Goal: Information Seeking & Learning: Get advice/opinions

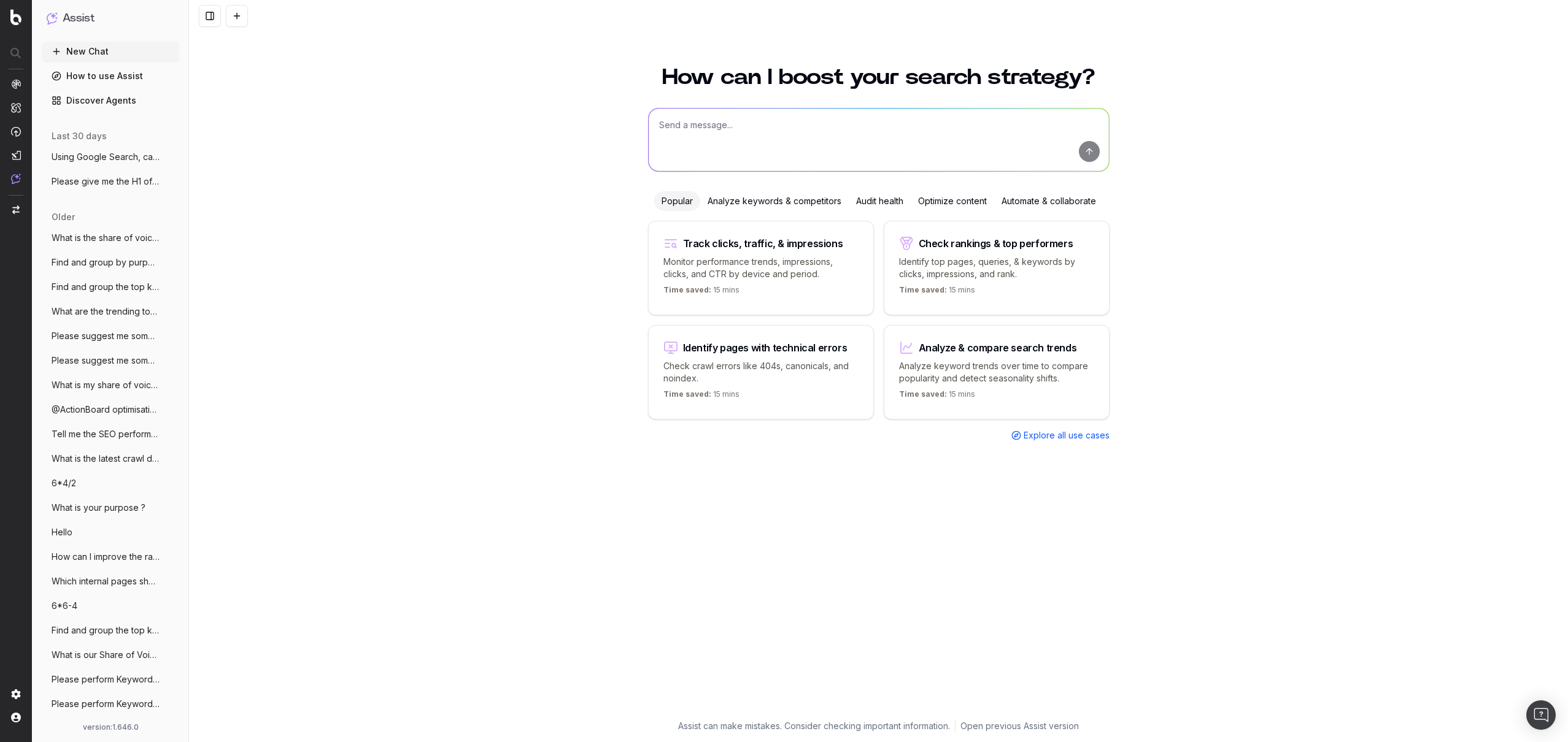
click at [715, 128] on textarea at bounding box center [878, 140] width 460 height 63
type textarea "What are the highest ranked keywords for 'buy lol account' in the [GEOGRAPHIC_D…"
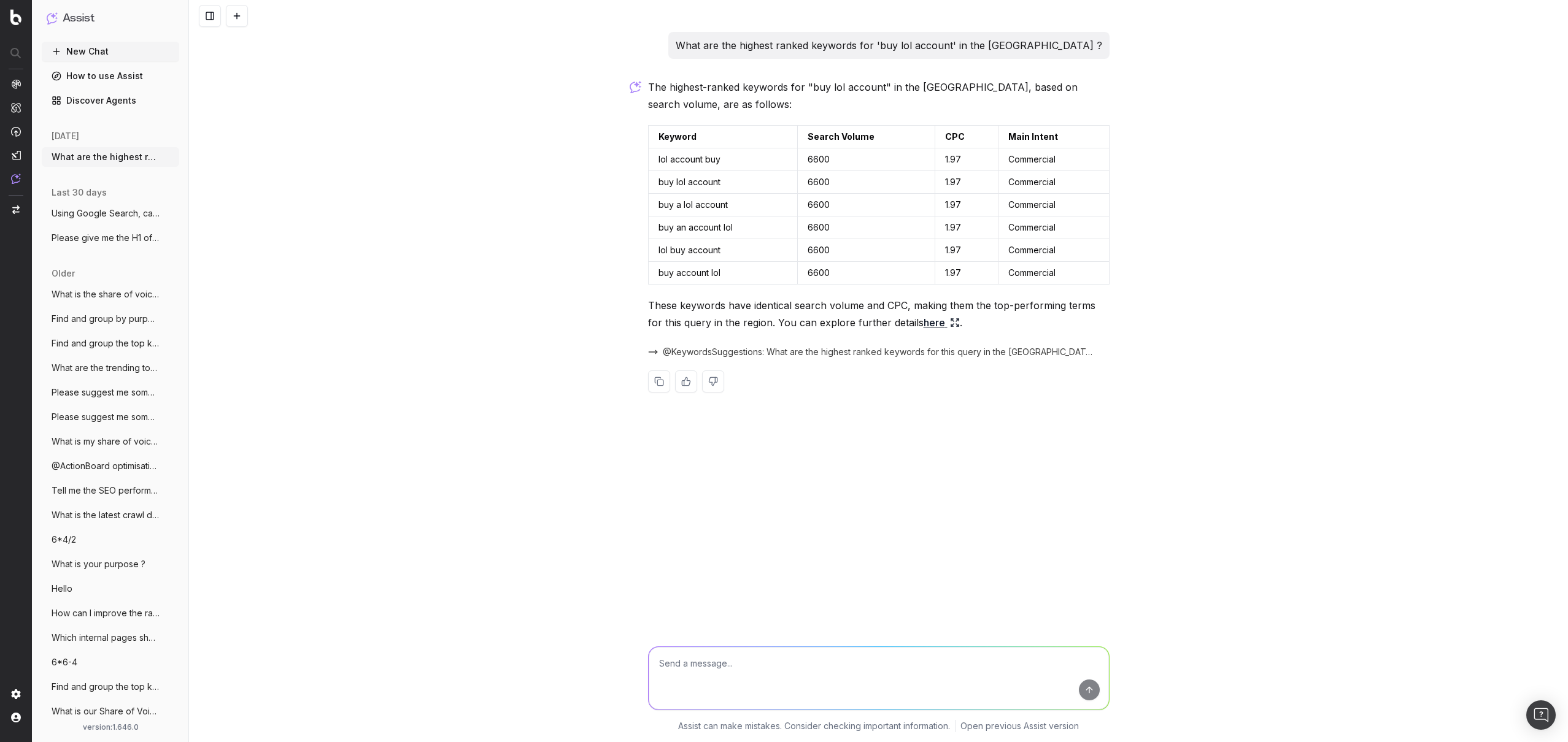
click at [773, 676] on textarea at bounding box center [878, 679] width 460 height 63
click at [730, 354] on span "@KeywordsSuggestions: What are the highest ranked keywords for this query in th…" at bounding box center [879, 352] width 432 height 12
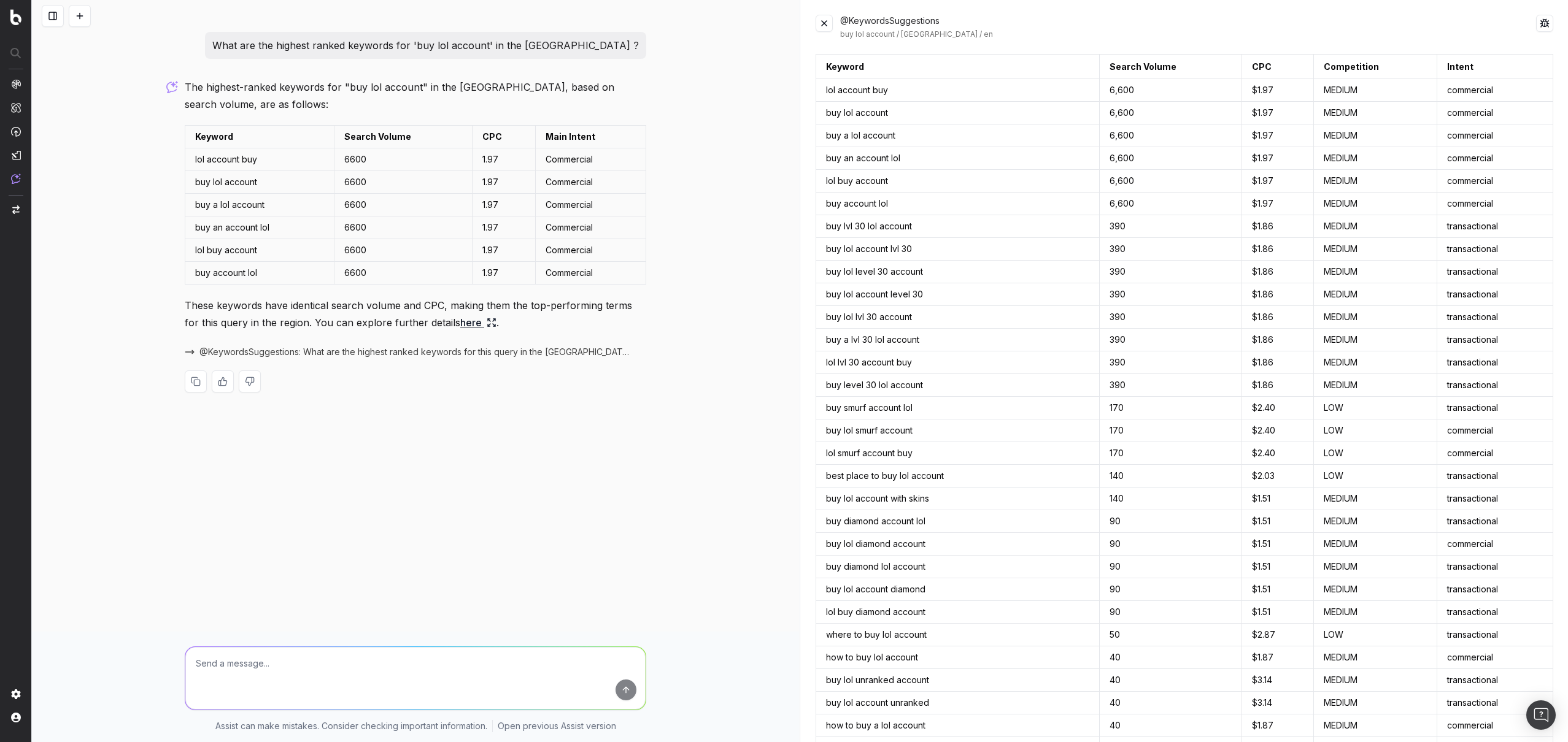
scroll to position [789, 0]
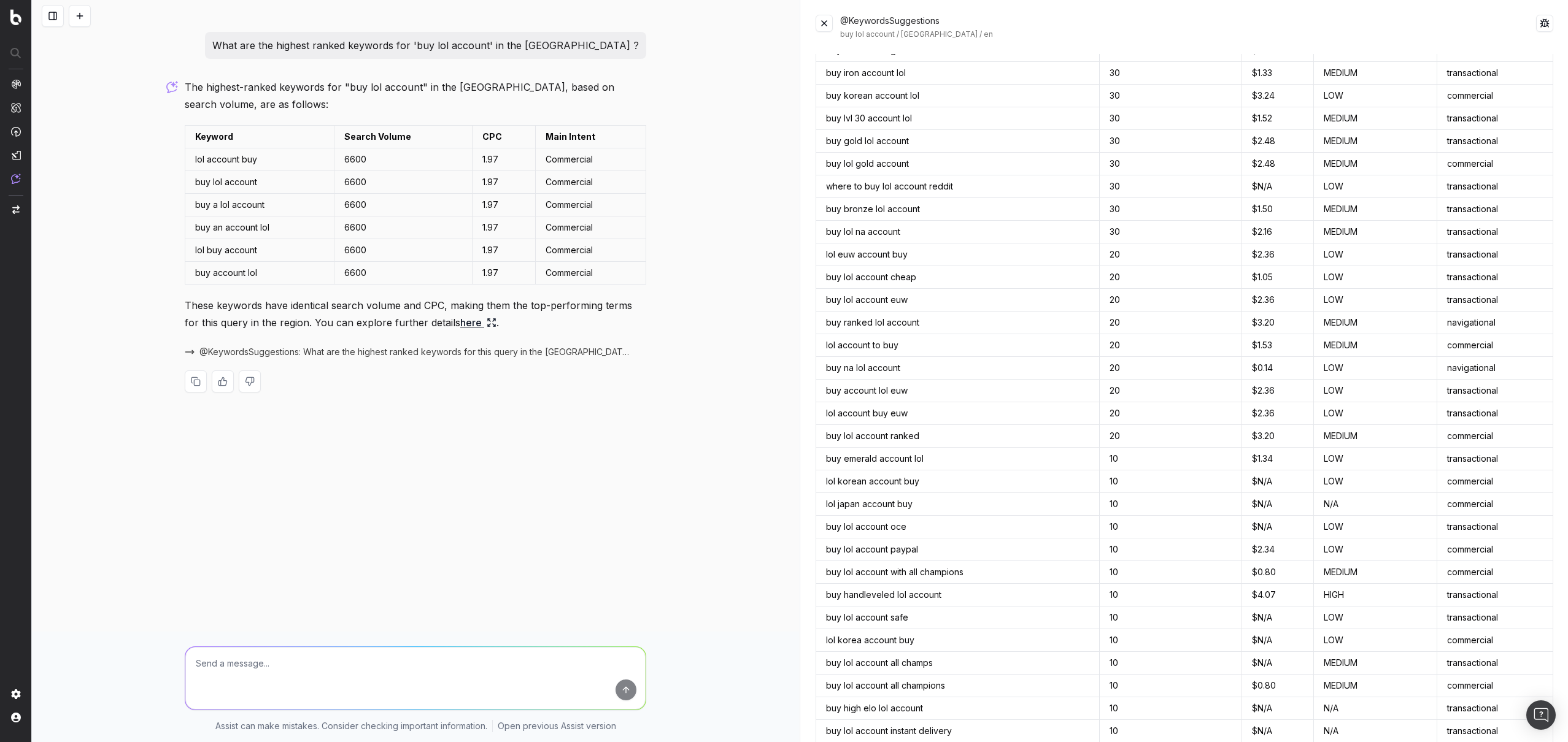
click at [824, 22] on button at bounding box center [824, 23] width 18 height 18
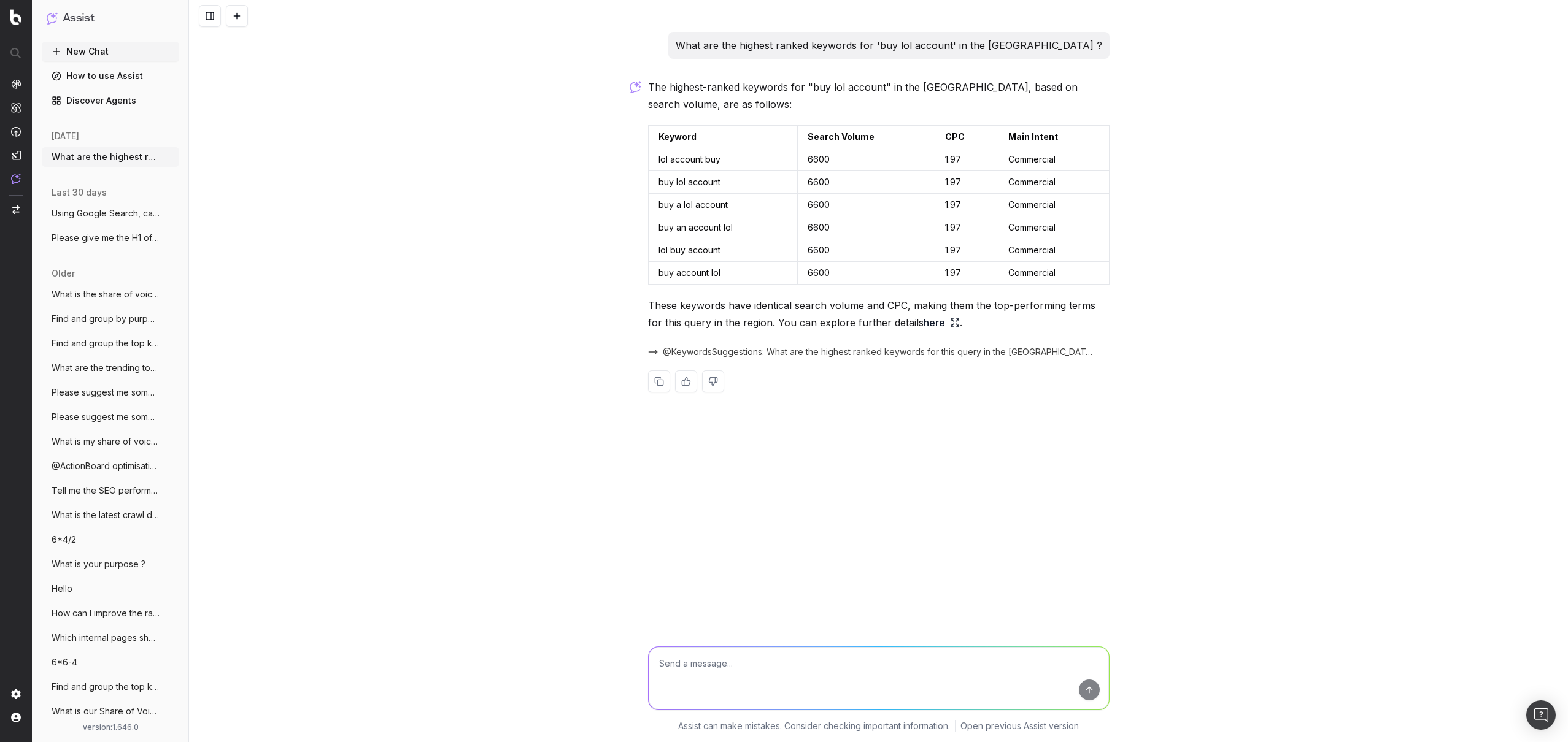
click at [733, 667] on textarea at bounding box center [878, 679] width 460 height 63
type textarea "Please perform some Keywords Clustering on the previously found keywords"
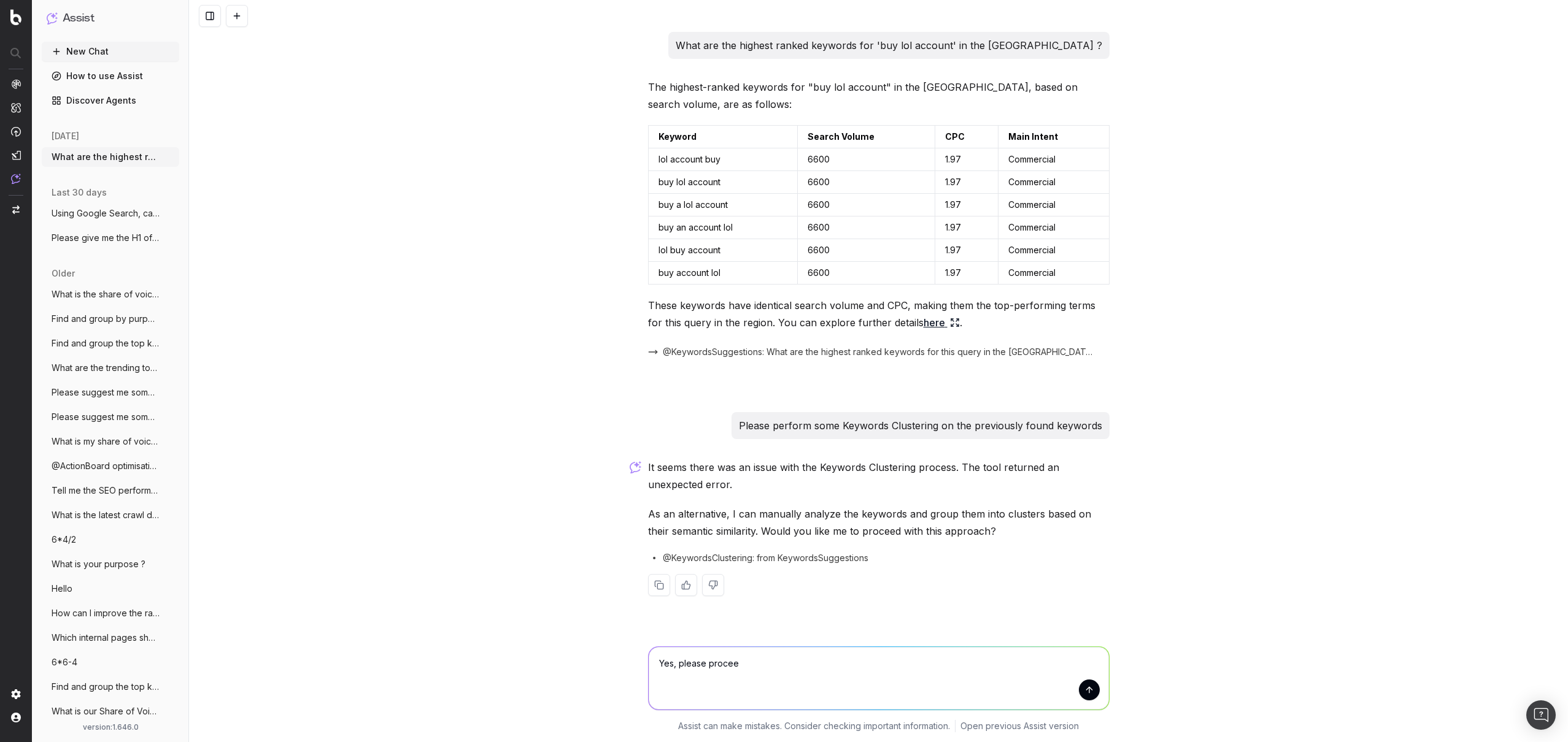
type textarea "Yes, please proceed"
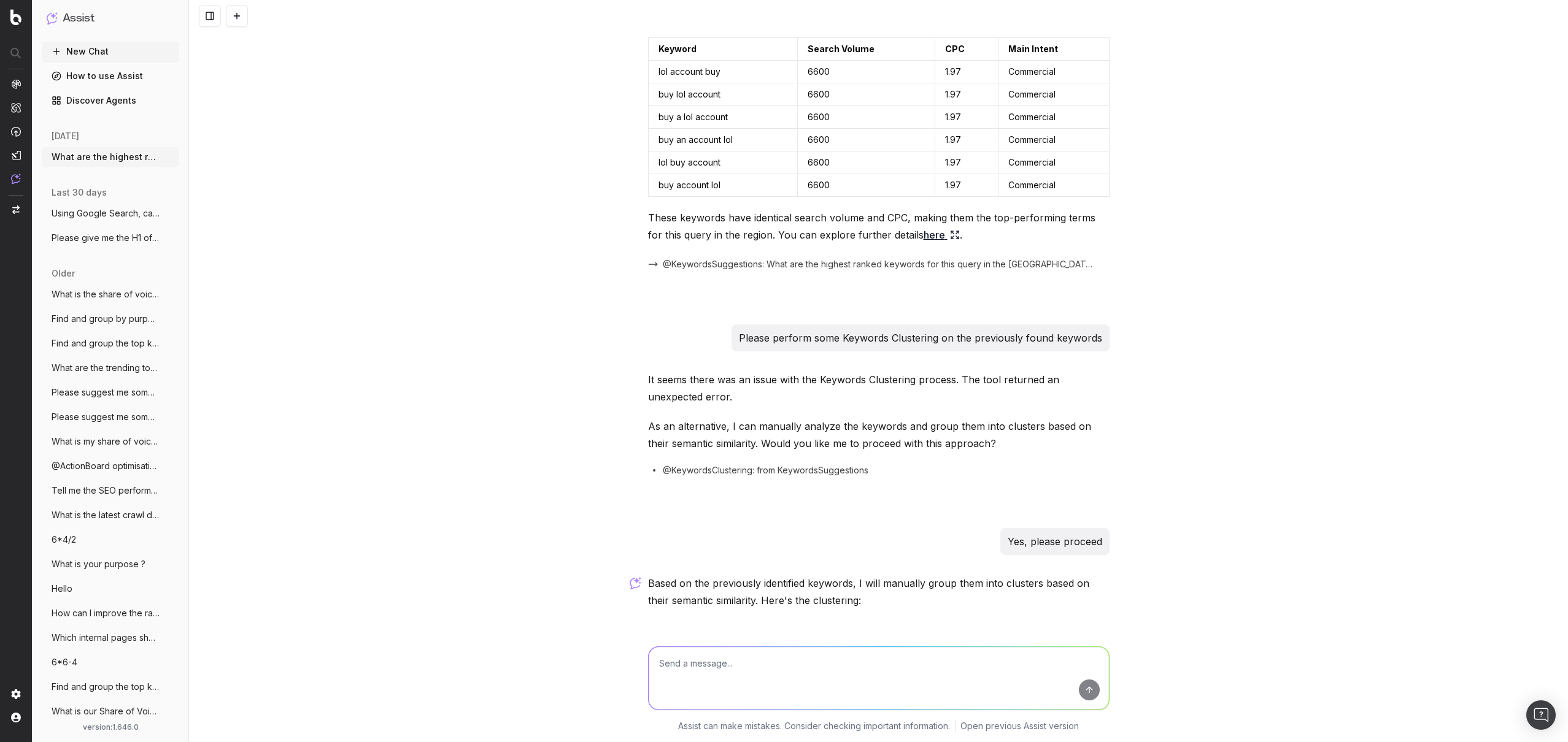
scroll to position [64, 0]
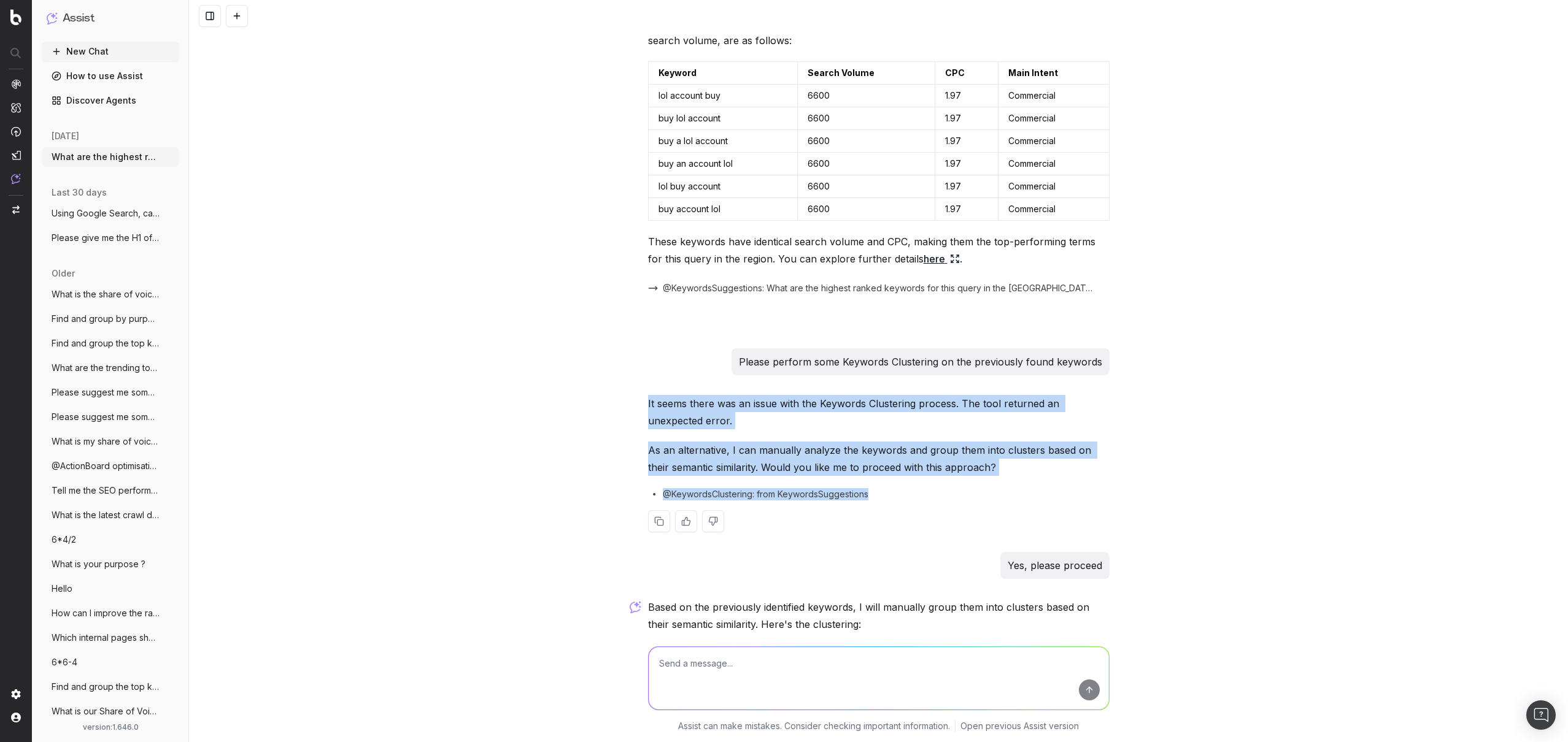
drag, startPoint x: 671, startPoint y: 412, endPoint x: 890, endPoint y: 502, distance: 236.8
click at [890, 502] on div "It seems there was an issue with the Keywords Clustering process. The tool retu…" at bounding box center [879, 474] width 461 height 157
click at [846, 443] on p "As an alternative, I can manually analyze the keywords and group them into clus…" at bounding box center [879, 458] width 461 height 34
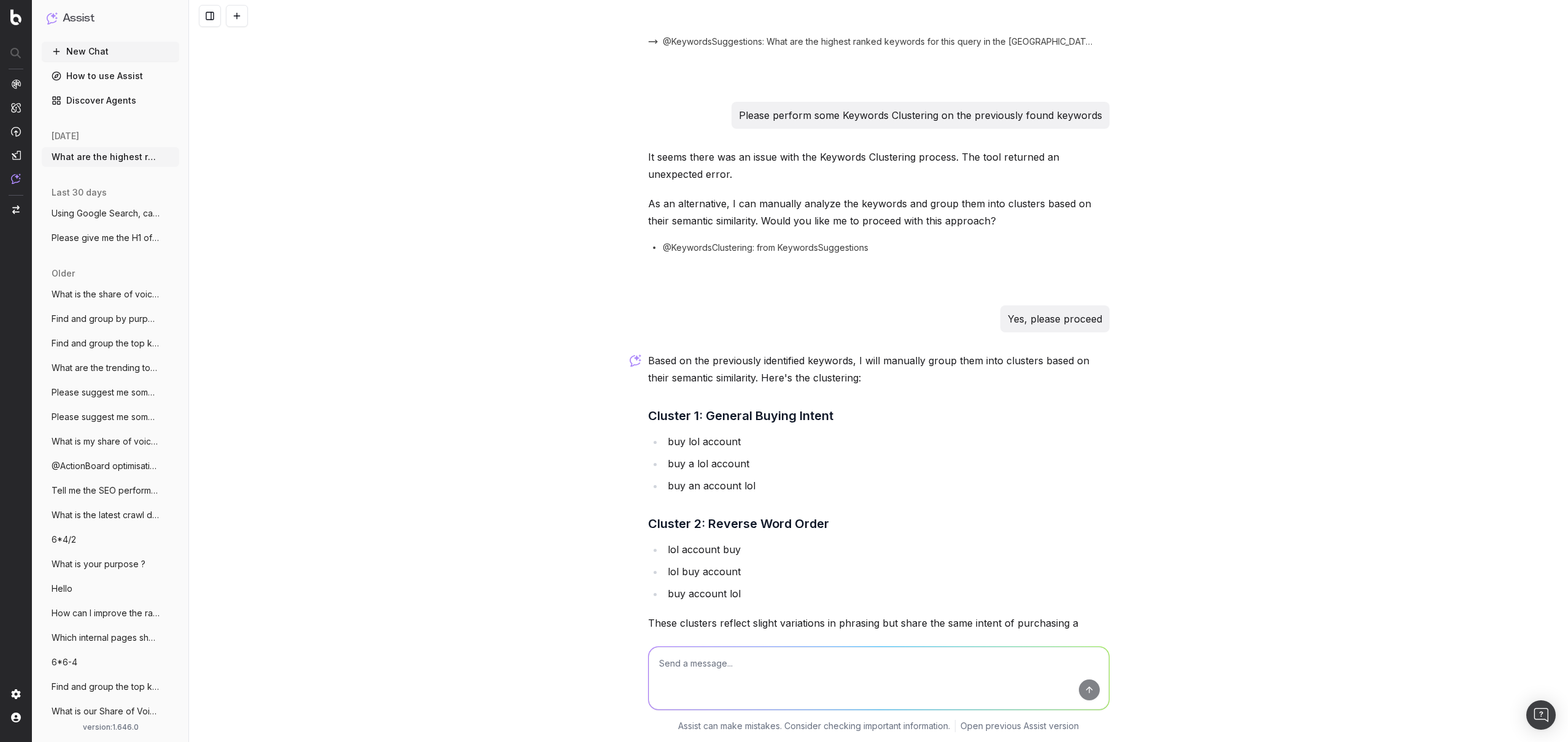
scroll to position [381, 0]
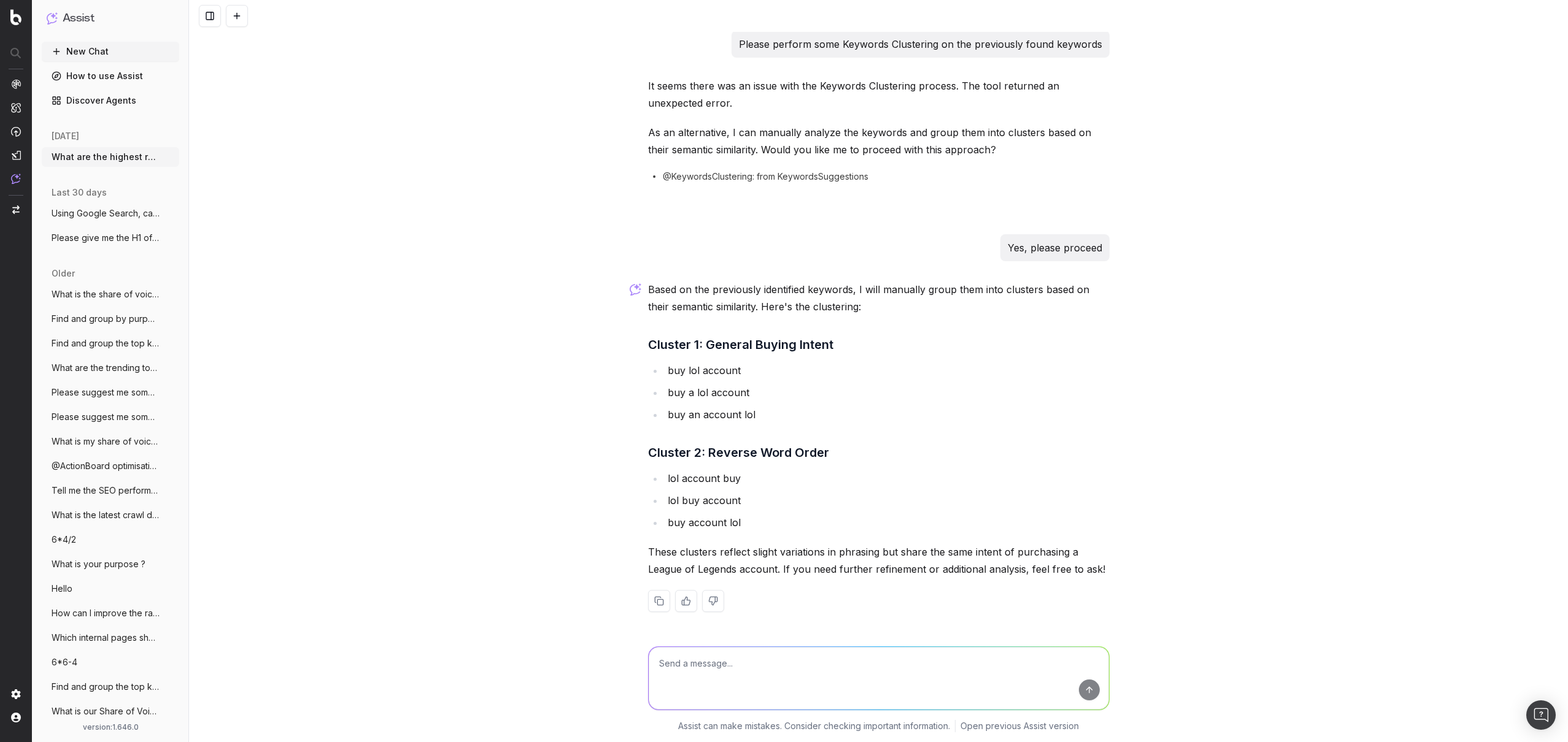
click at [714, 669] on textarea at bounding box center [878, 679] width 460 height 63
click at [612, 511] on div "What are the highest ranked keywords for 'buy lol account' in the [GEOGRAPHIC_D…" at bounding box center [879, 371] width 1379 height 742
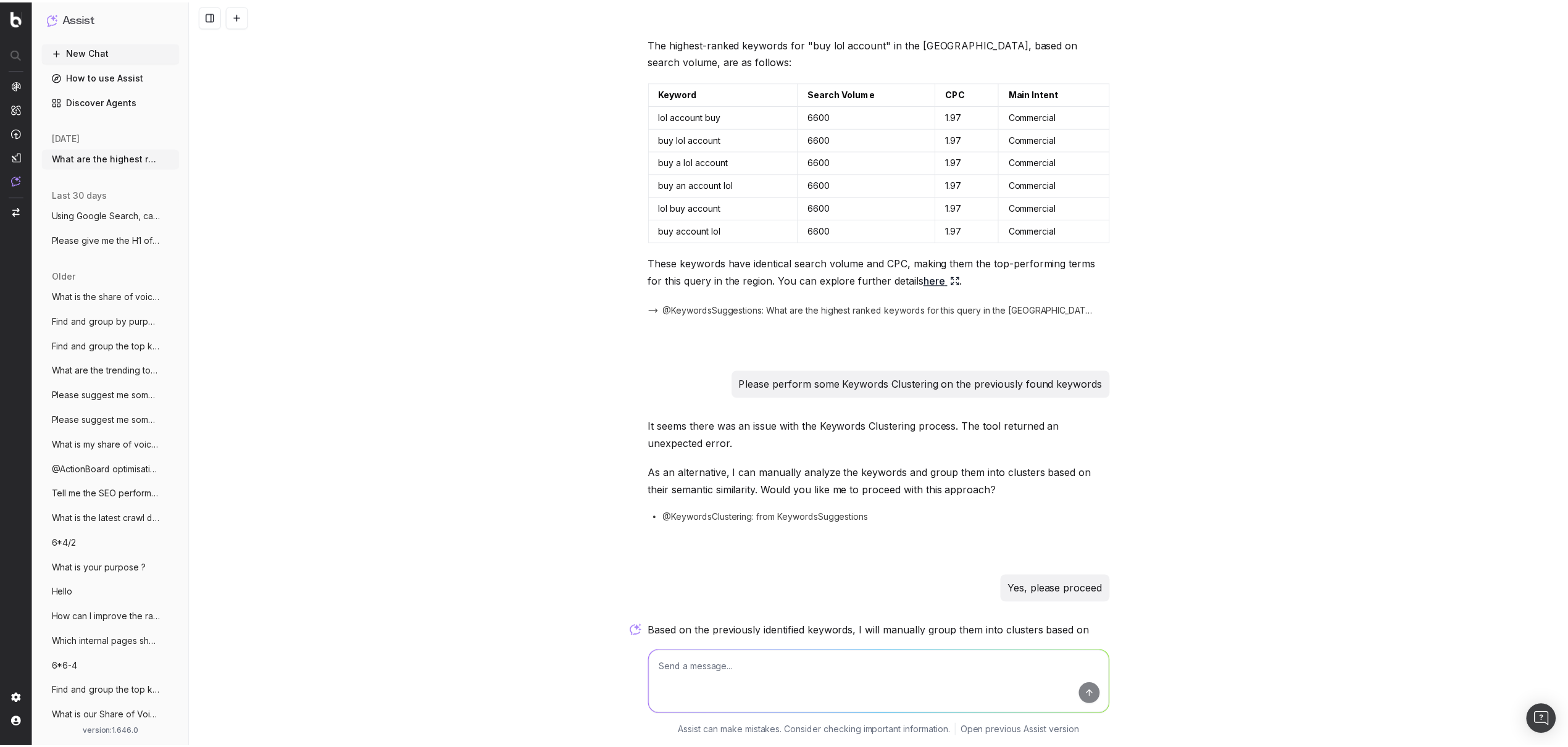
scroll to position [0, 0]
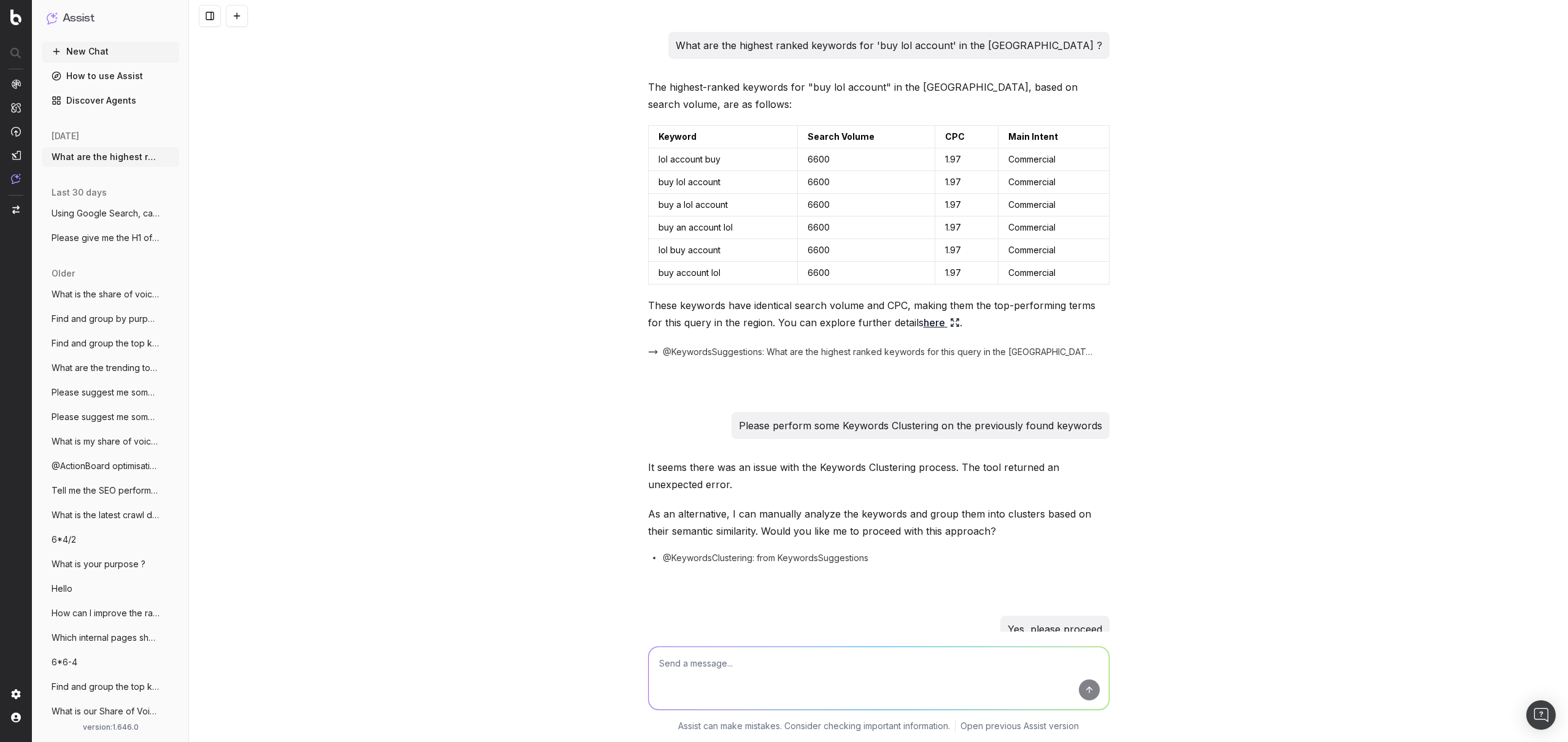
click at [82, 46] on button "New Chat" at bounding box center [111, 52] width 137 height 20
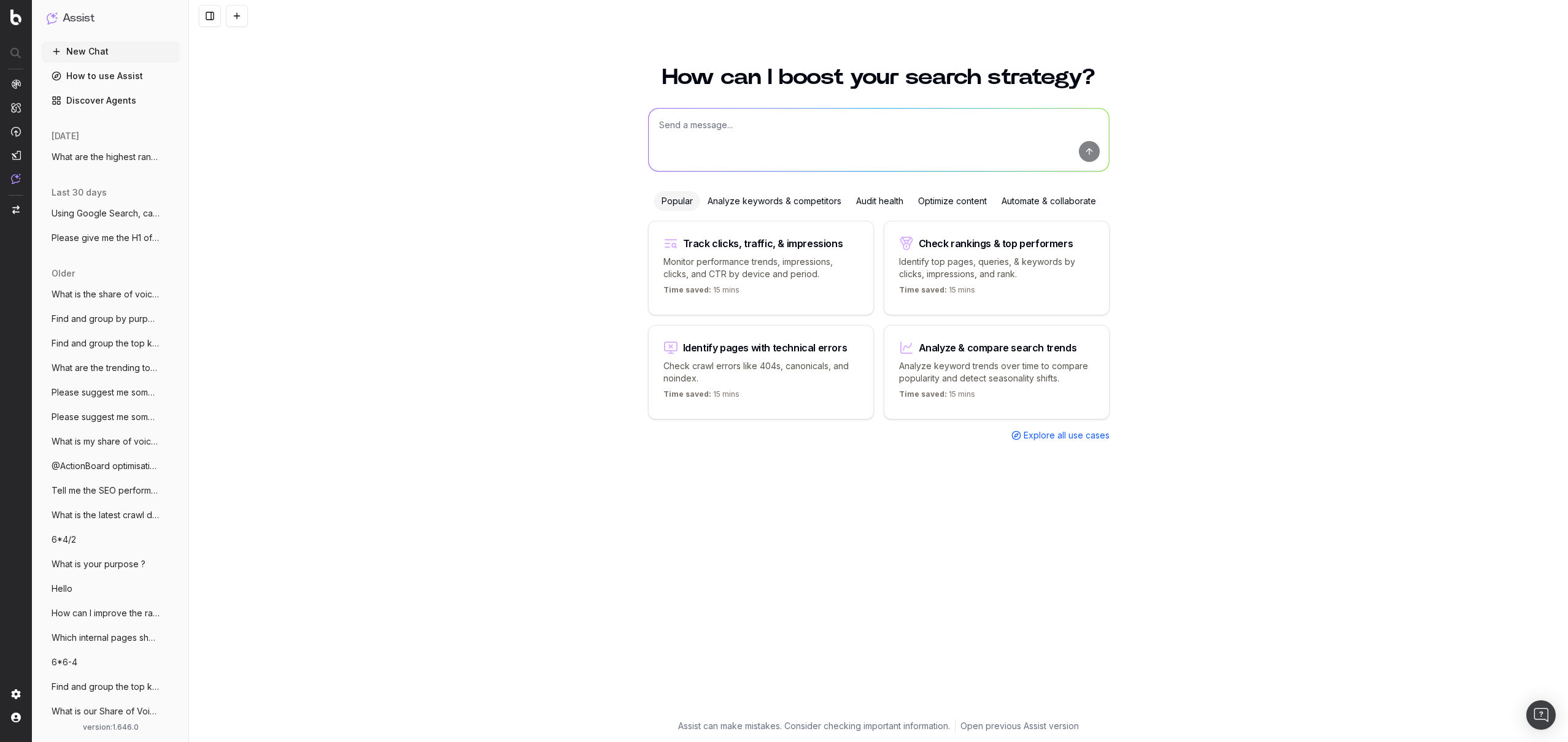
click at [758, 120] on textarea at bounding box center [878, 140] width 460 height 63
type textarea "P"
click at [805, 202] on div "Analyze keywords & competitors" at bounding box center [774, 201] width 149 height 20
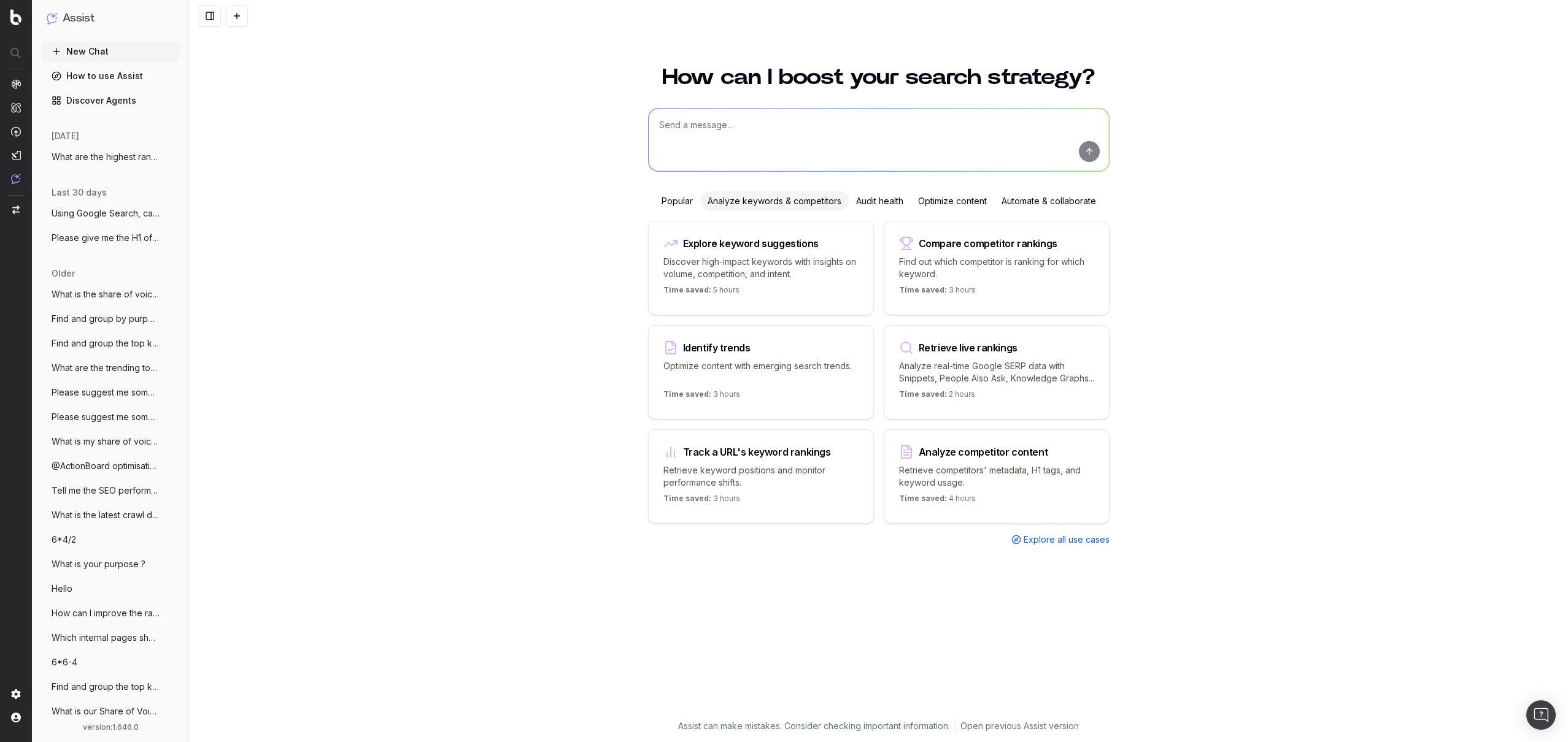
click at [715, 347] on div "Identify trends" at bounding box center [716, 348] width 67 height 10
type textarea "What are the top trending topics for"
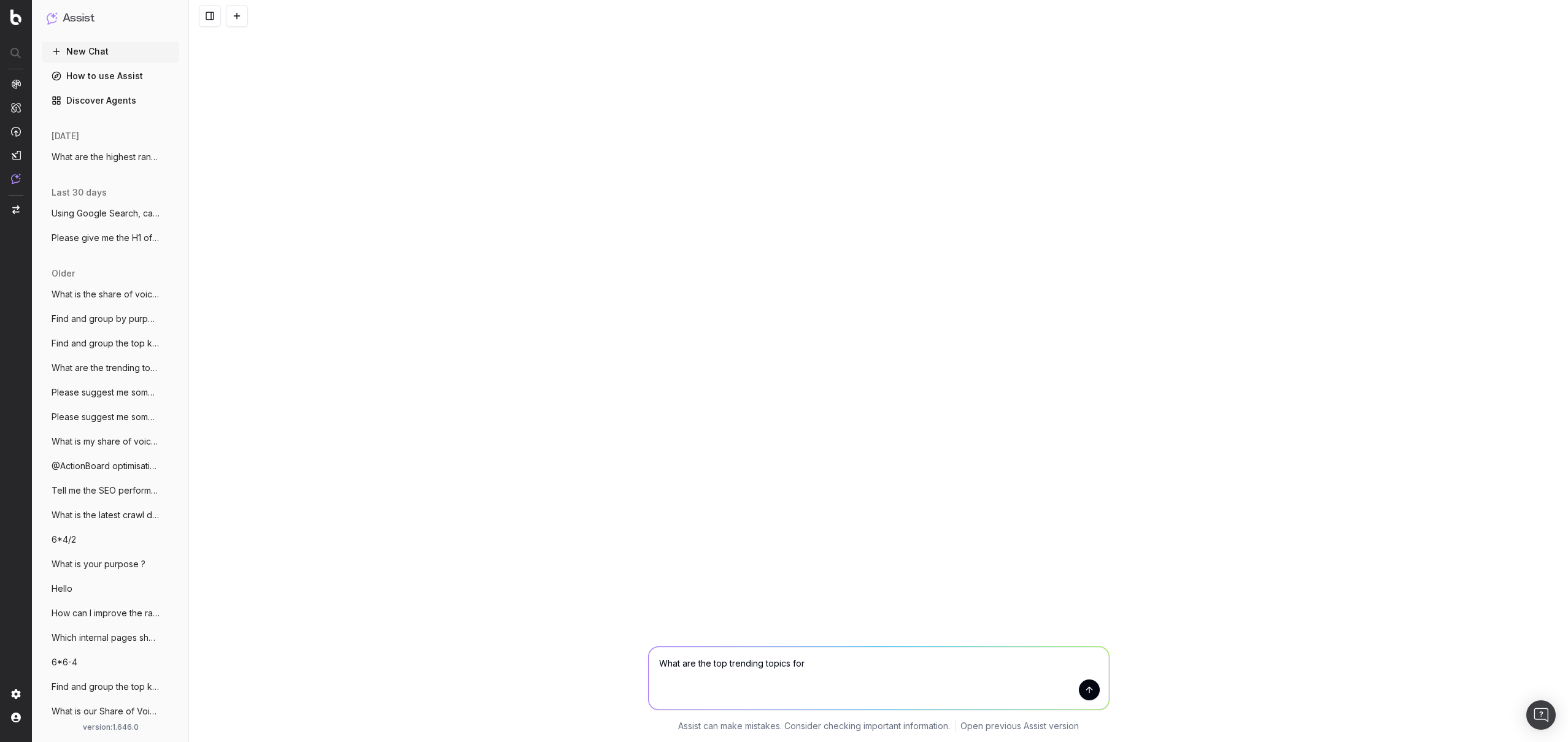
drag, startPoint x: 834, startPoint y: 662, endPoint x: 319, endPoint y: 621, distance: 516.6
click at [328, 624] on div "What are the top trending topics for What are the top trending topics for Assis…" at bounding box center [879, 371] width 1379 height 742
click at [112, 111] on div "New Chat How to use Assist Discover Agents [DATE] What are the highest ranked k…" at bounding box center [111, 380] width 137 height 676
click at [99, 101] on link "Discover Agents" at bounding box center [111, 101] width 137 height 20
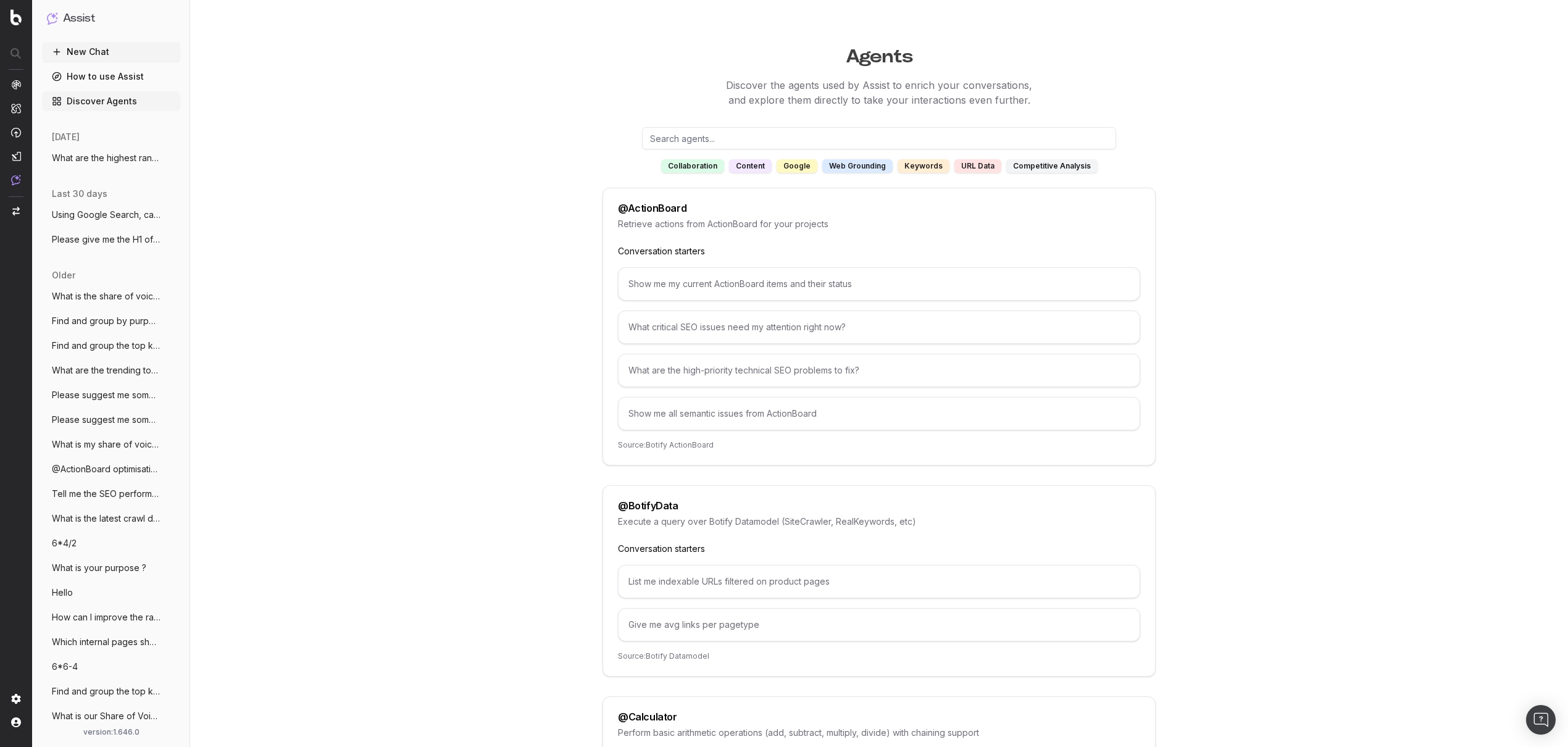
click at [712, 134] on input "text" at bounding box center [880, 138] width 474 height 22
click at [794, 167] on div "google" at bounding box center [797, 167] width 41 height 14
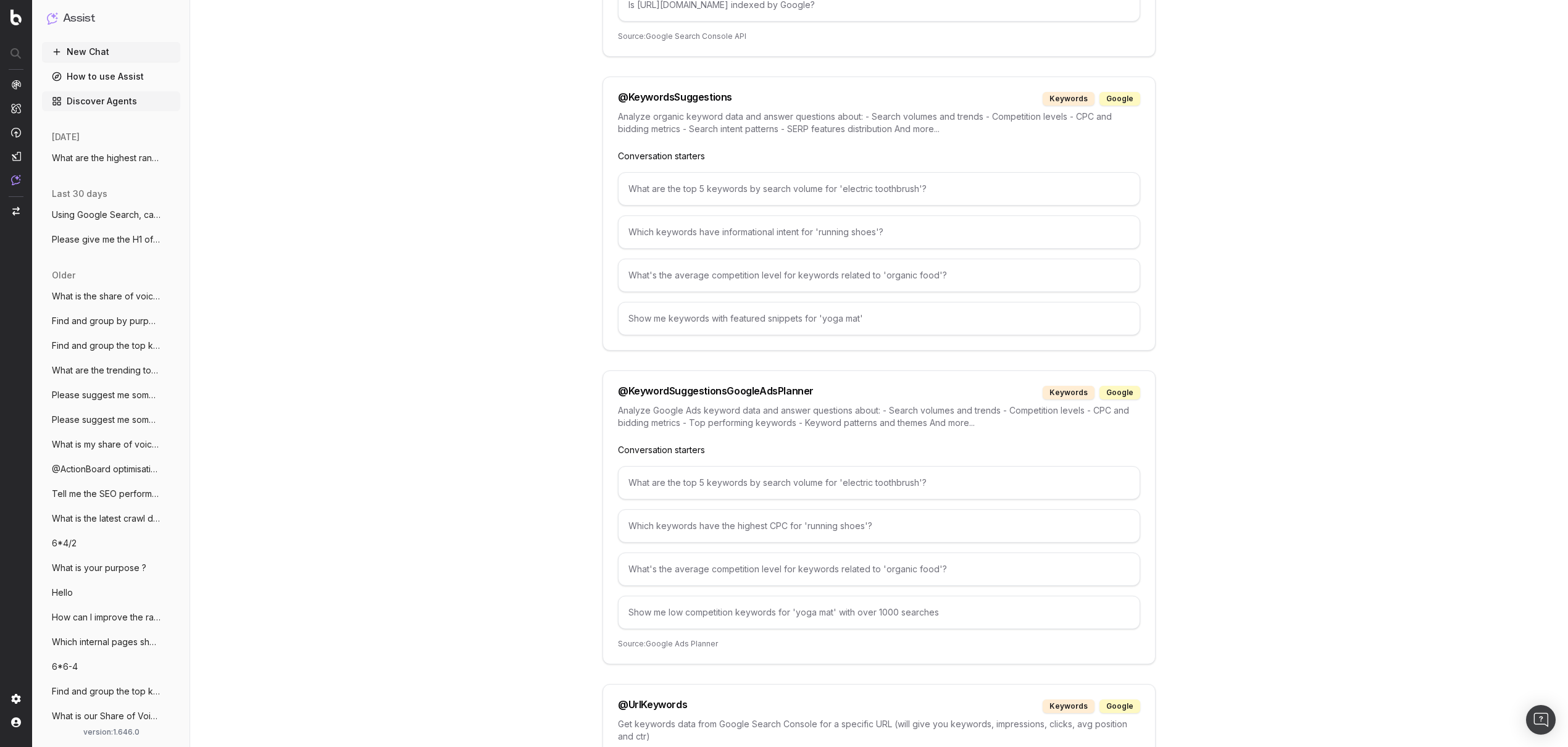
scroll to position [1449, 0]
click at [934, 481] on div "What are the top 5 keywords by search volume for 'electric toothbrush'?" at bounding box center [879, 482] width 523 height 33
drag, startPoint x: 949, startPoint y: 479, endPoint x: 586, endPoint y: 483, distance: 363.0
click at [725, 482] on div "What are the top 5 keywords by search volume for 'electric toothbrush'?" at bounding box center [879, 482] width 523 height 33
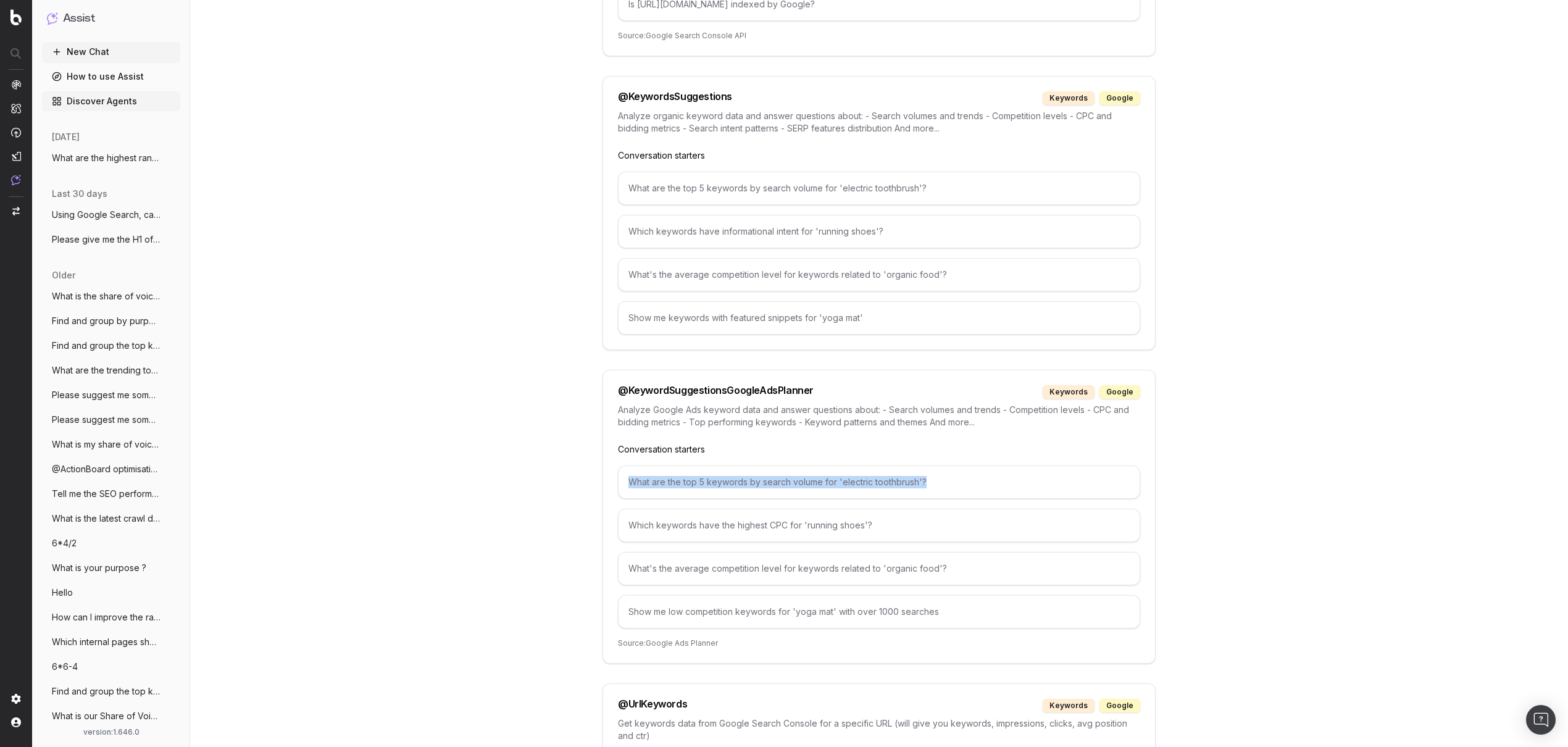
drag, startPoint x: 627, startPoint y: 481, endPoint x: 945, endPoint y: 476, distance: 318.0
click at [945, 476] on div "What are the top 5 keywords by search volume for 'electric toothbrush'?" at bounding box center [879, 482] width 523 height 33
copy div "What are the top 5 keywords by search volume for 'electric toothbrush'?"
click at [104, 48] on button "New Chat" at bounding box center [111, 52] width 138 height 20
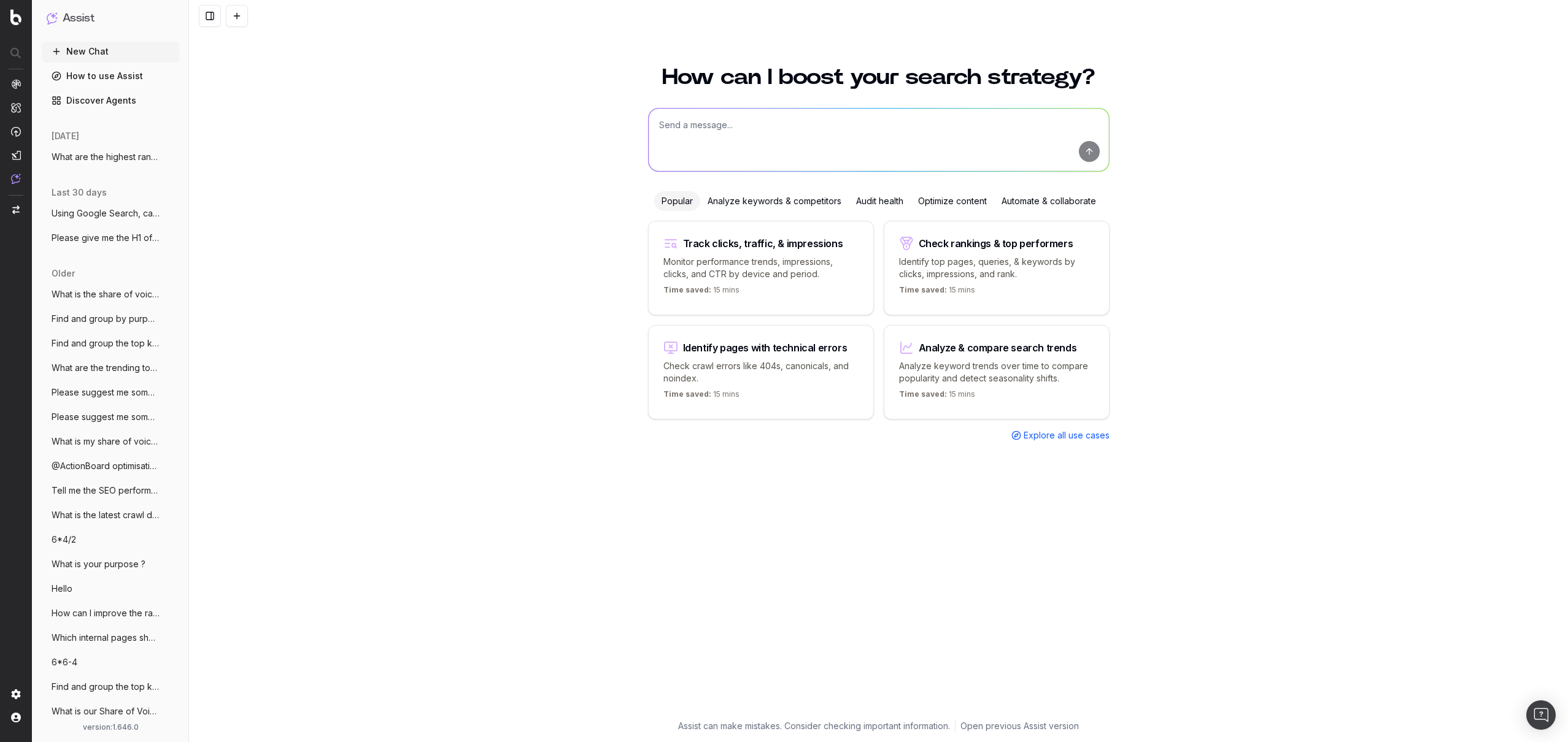
click at [807, 126] on textarea at bounding box center [878, 140] width 460 height 63
paste textarea "What are the top 5 keywords by search volume for 'electric toothbrush'?"
type textarea "What are the top 5 keywords by search volume for 'electric toothbrush'?"
click at [1084, 150] on button "submit" at bounding box center [1088, 151] width 21 height 21
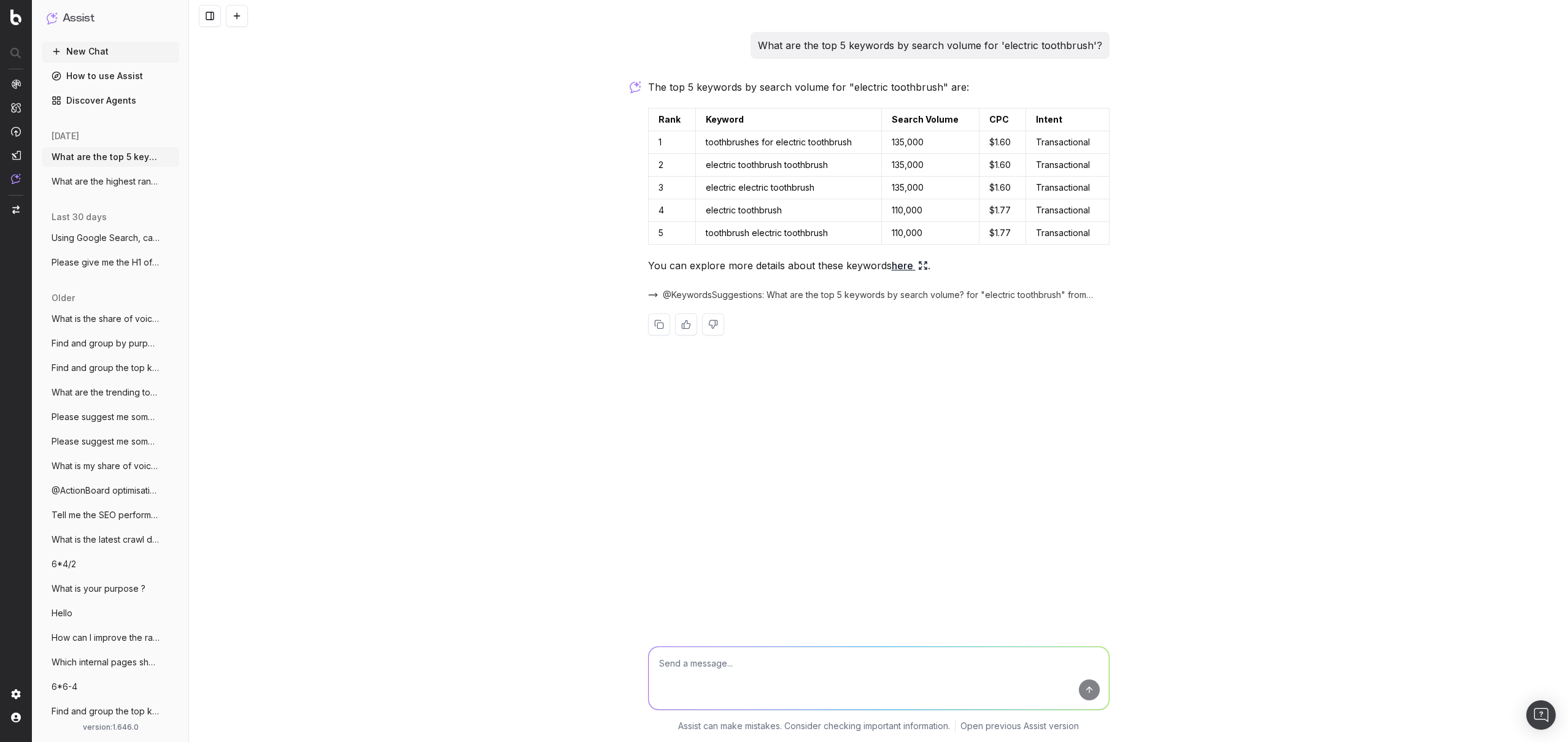
click at [702, 683] on textarea at bounding box center [878, 679] width 460 height 63
paste textarea "What are the top 5 keywords by search volume for 'electric toothbrush'?"
type textarea "What are the top 5 keywords by search volume for 'electric toothbrush'?"
click at [730, 664] on textarea "What are the top 5 keywords by search volume for 'electric toothbrush'?" at bounding box center [878, 679] width 460 height 63
drag, startPoint x: 975, startPoint y: 660, endPoint x: 673, endPoint y: 676, distance: 302.4
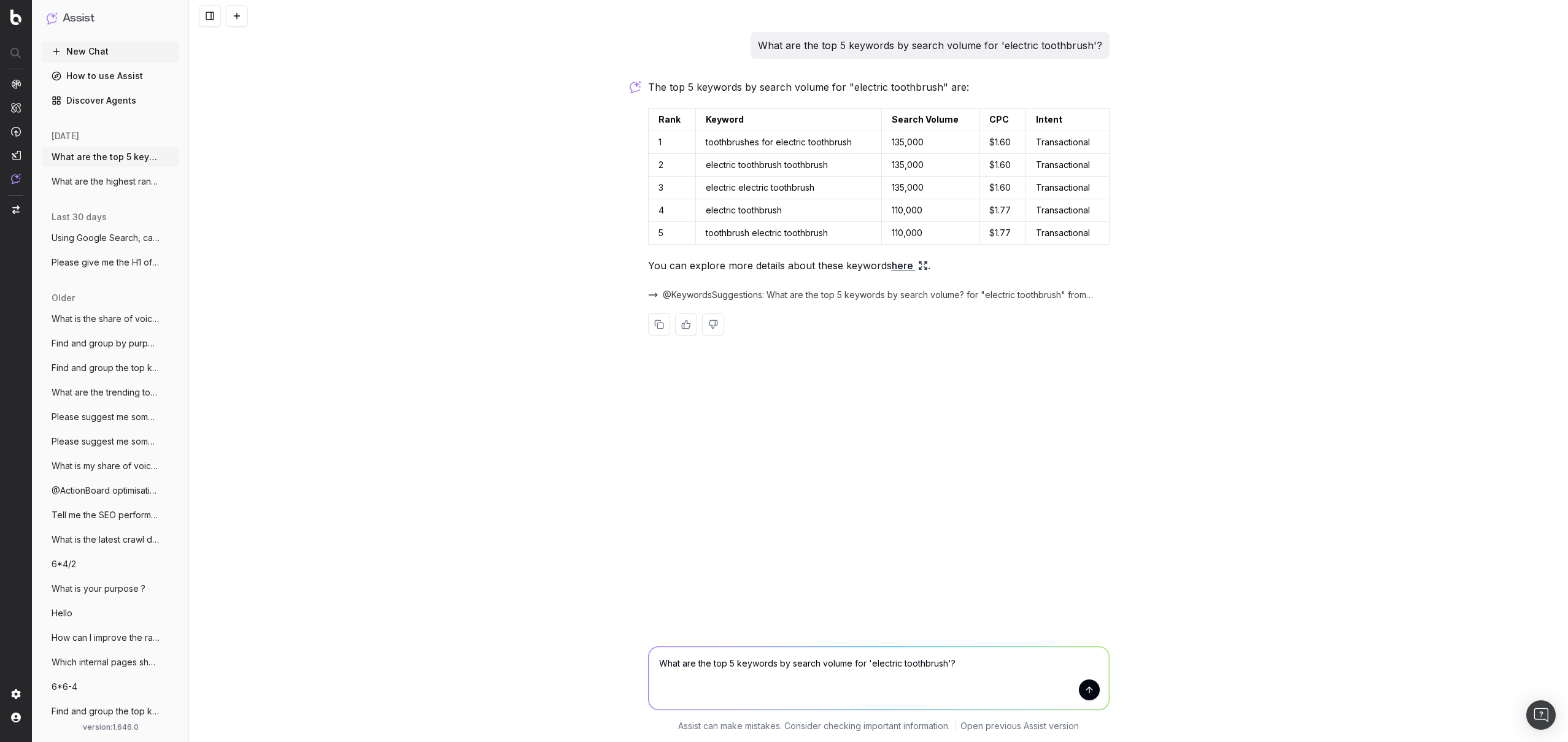
click at [680, 677] on textarea "What are the top 5 keywords by search volume for 'electric toothbrush'?" at bounding box center [878, 679] width 460 height 63
drag, startPoint x: 973, startPoint y: 670, endPoint x: 547, endPoint y: 653, distance: 426.3
click at [548, 653] on div "What are the top 5 keywords by search volume for 'electric toothbrush'? What ar…" at bounding box center [879, 687] width 1379 height 111
click at [898, 264] on link "here" at bounding box center [909, 265] width 36 height 18
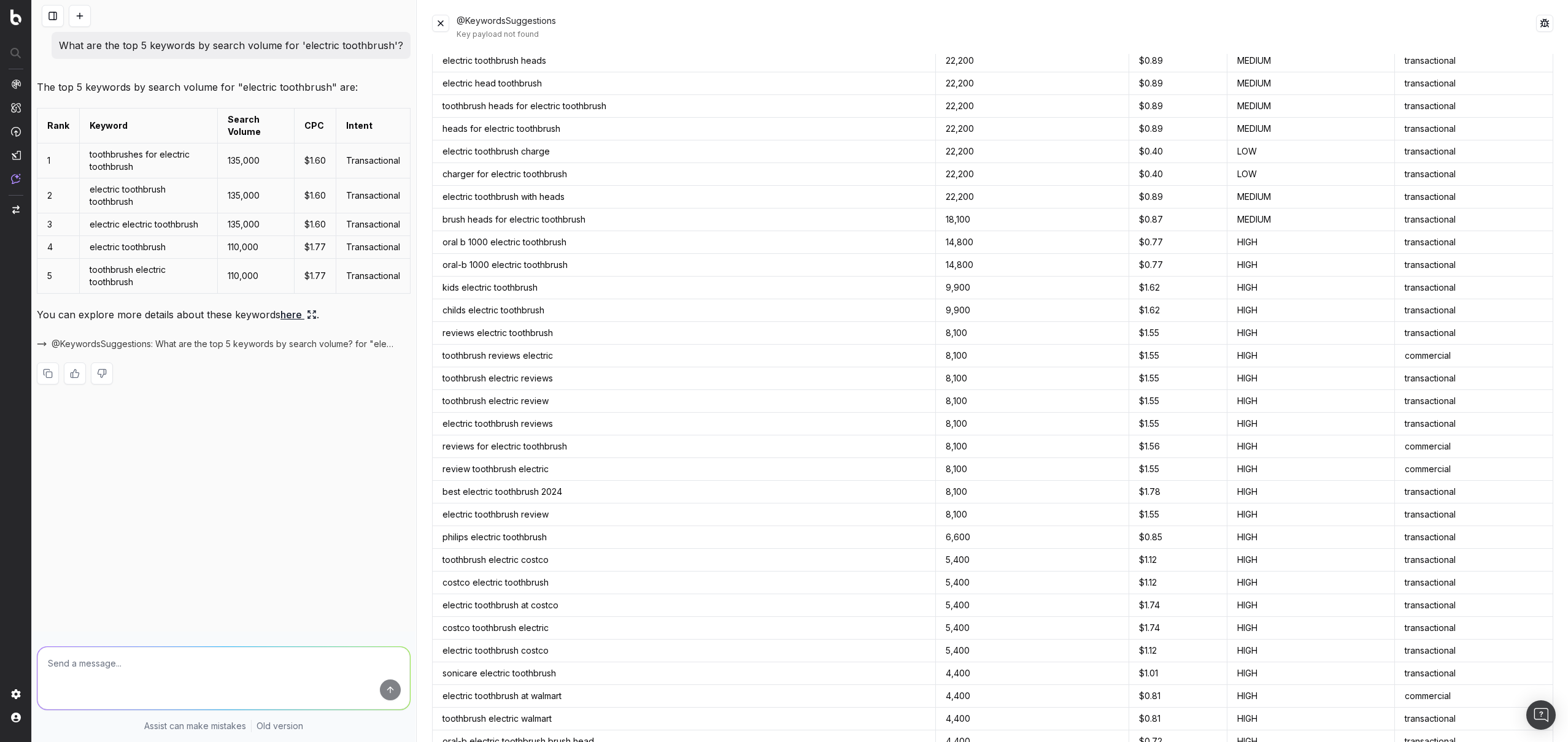
scroll to position [1065, 0]
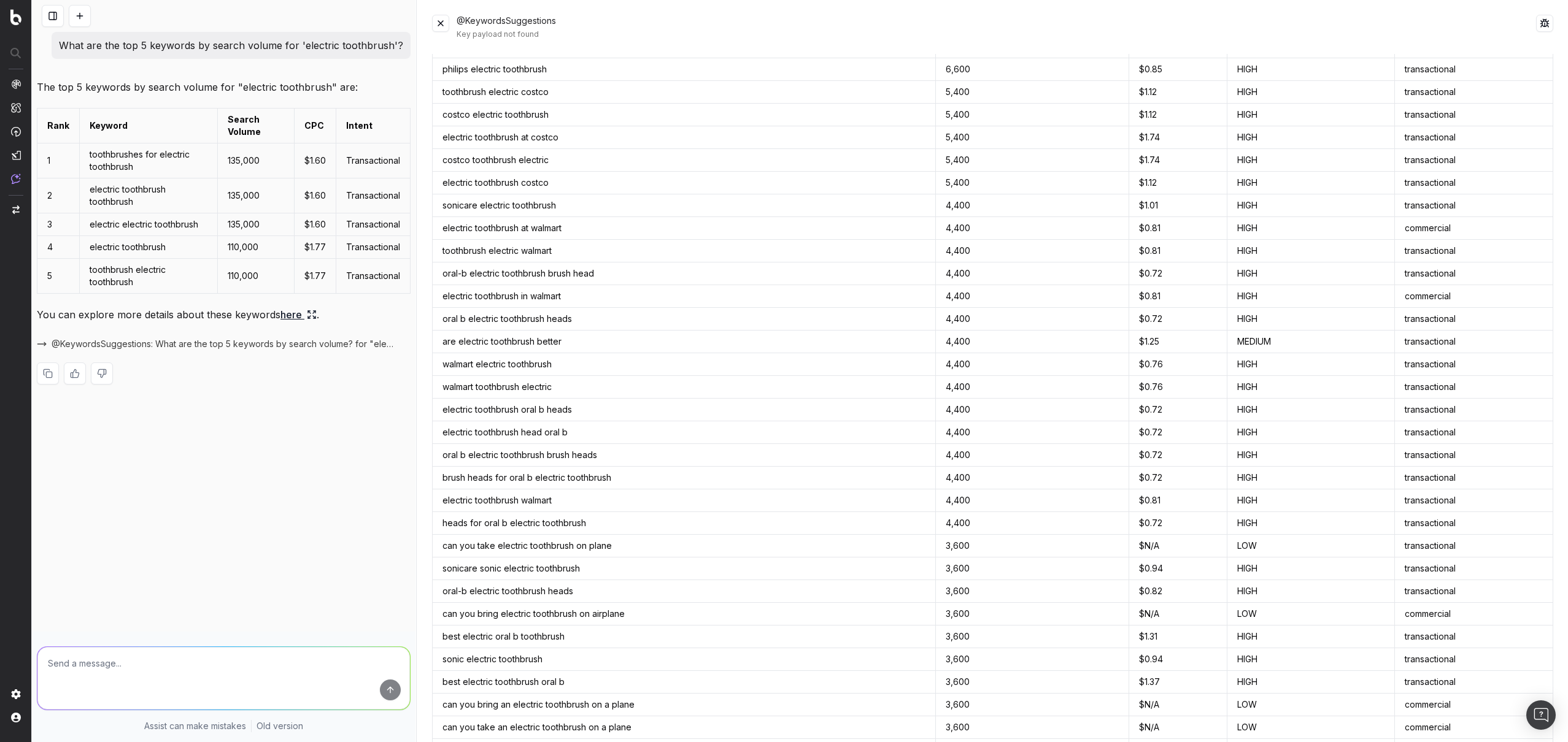
click at [437, 21] on button at bounding box center [440, 23] width 18 height 18
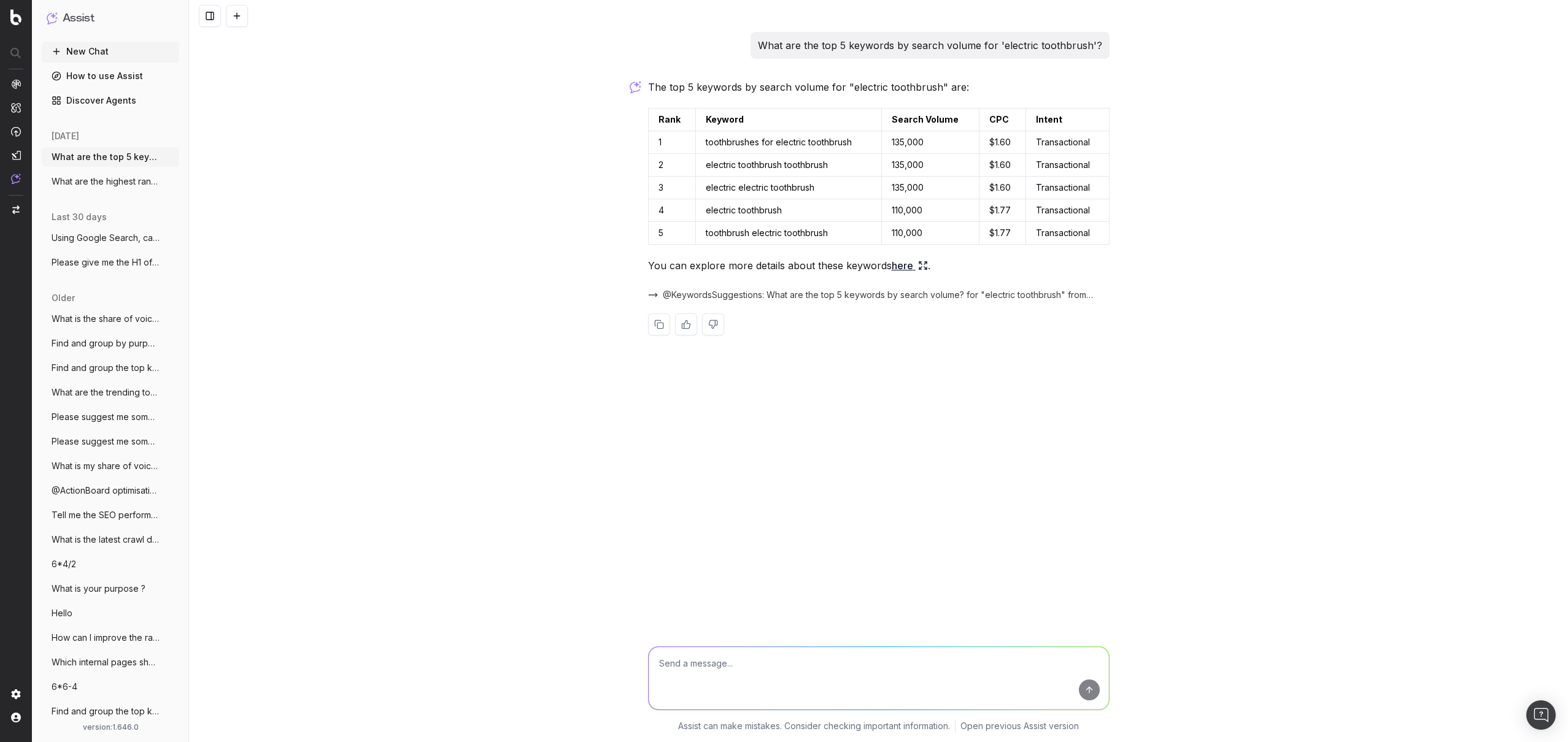
click at [725, 673] on textarea at bounding box center [878, 679] width 460 height 63
type textarea "Please perform Keywords clustering on the previously found keywords"
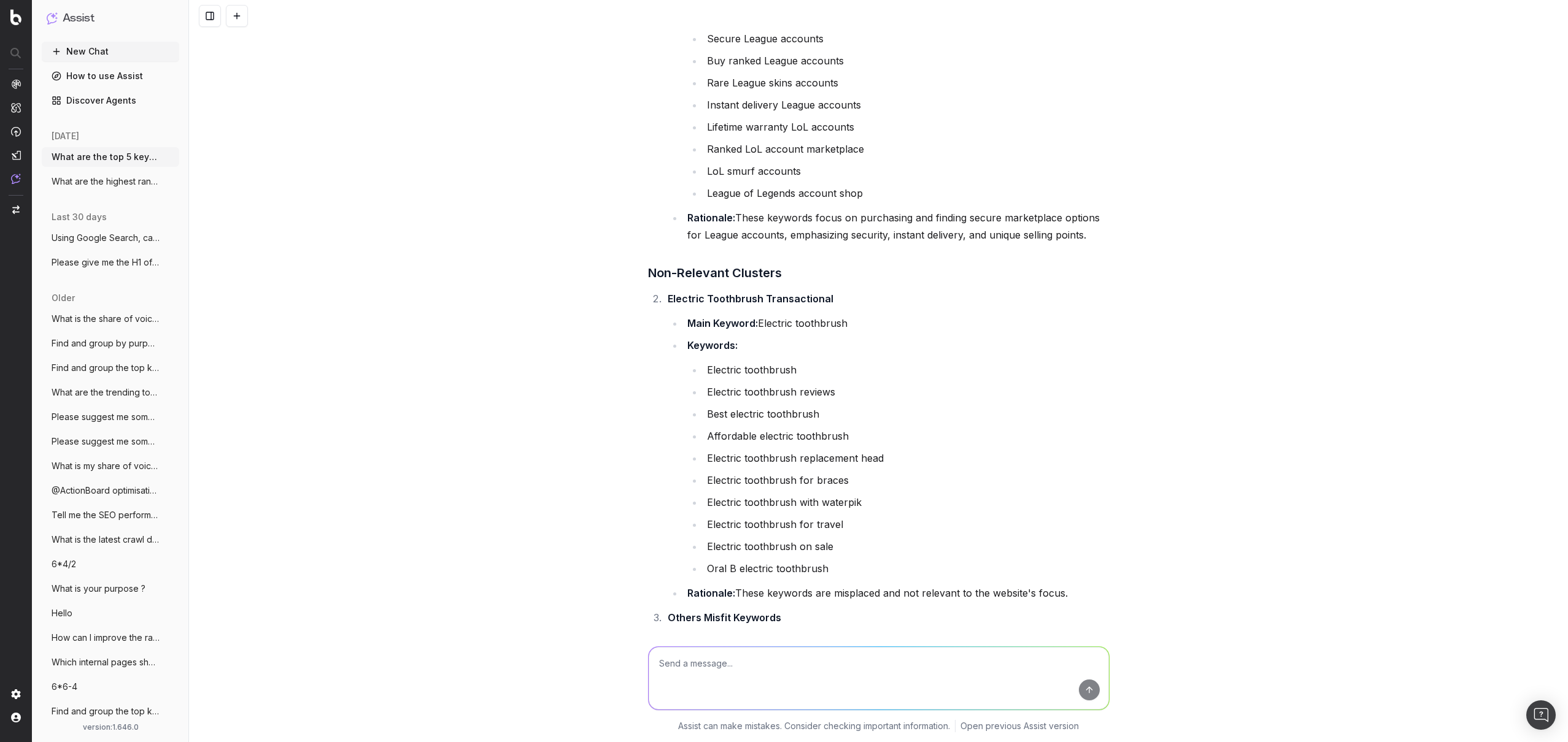
scroll to position [759, 0]
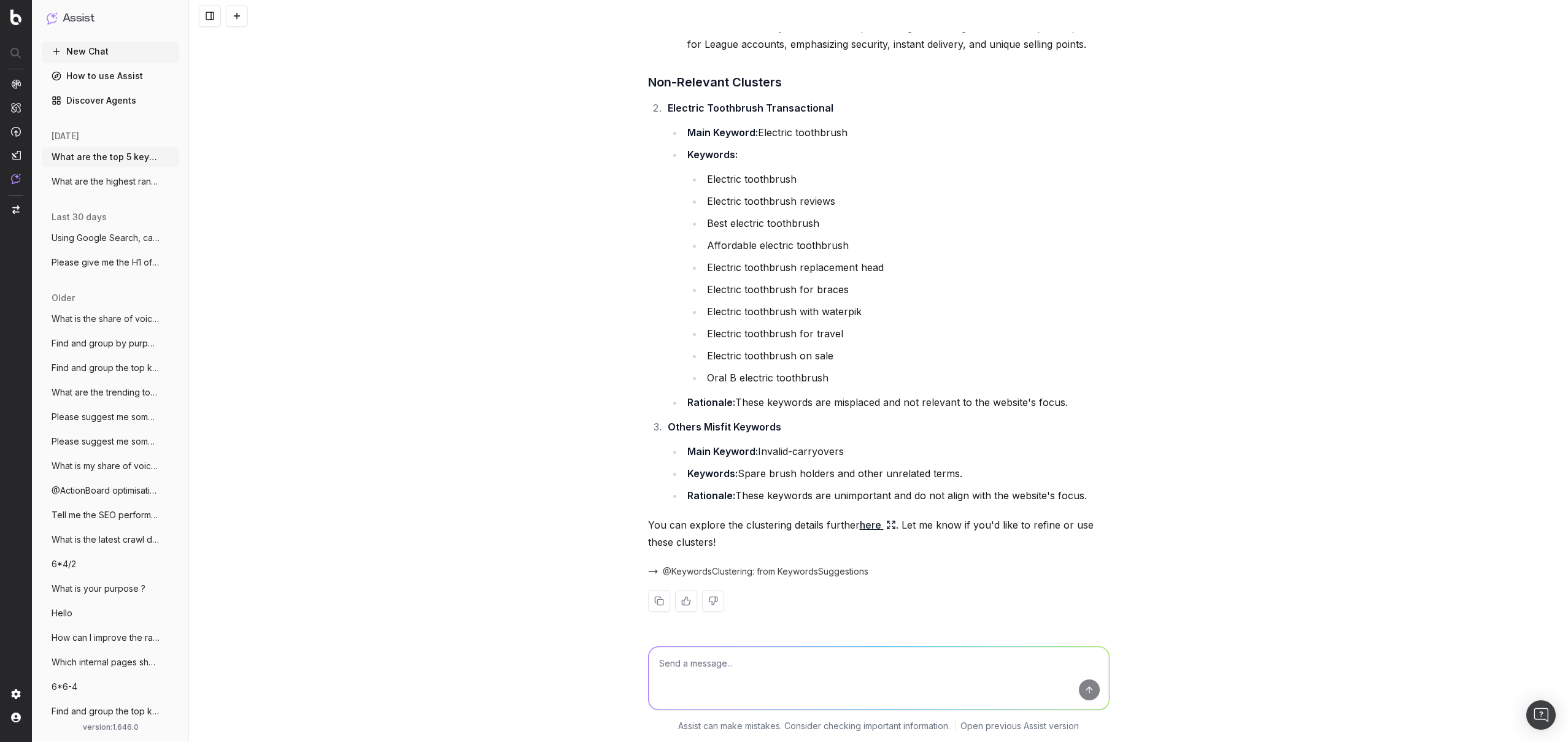
click at [862, 528] on link "here" at bounding box center [877, 525] width 36 height 18
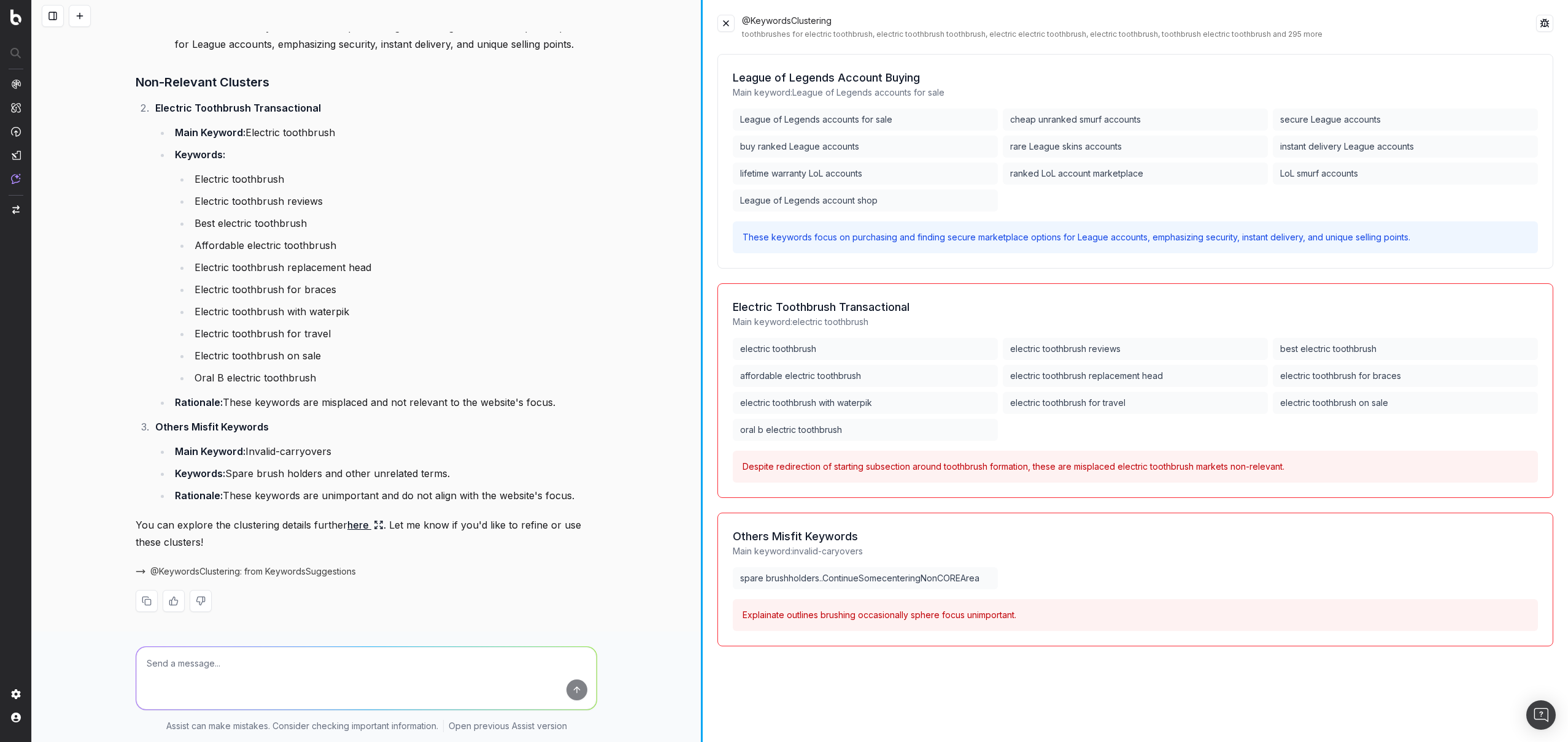
click at [702, 548] on div at bounding box center [702, 371] width 2 height 742
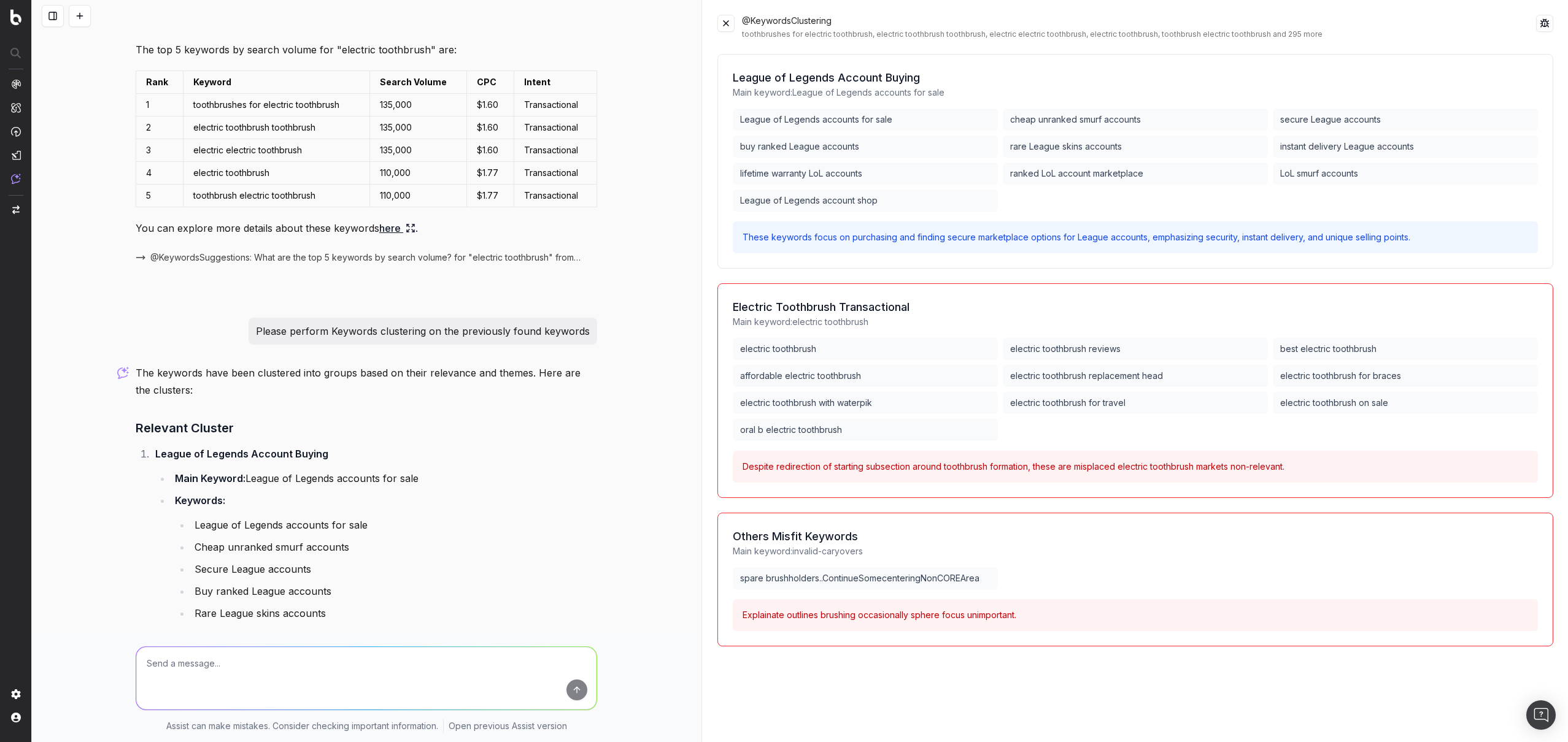
scroll to position [0, 0]
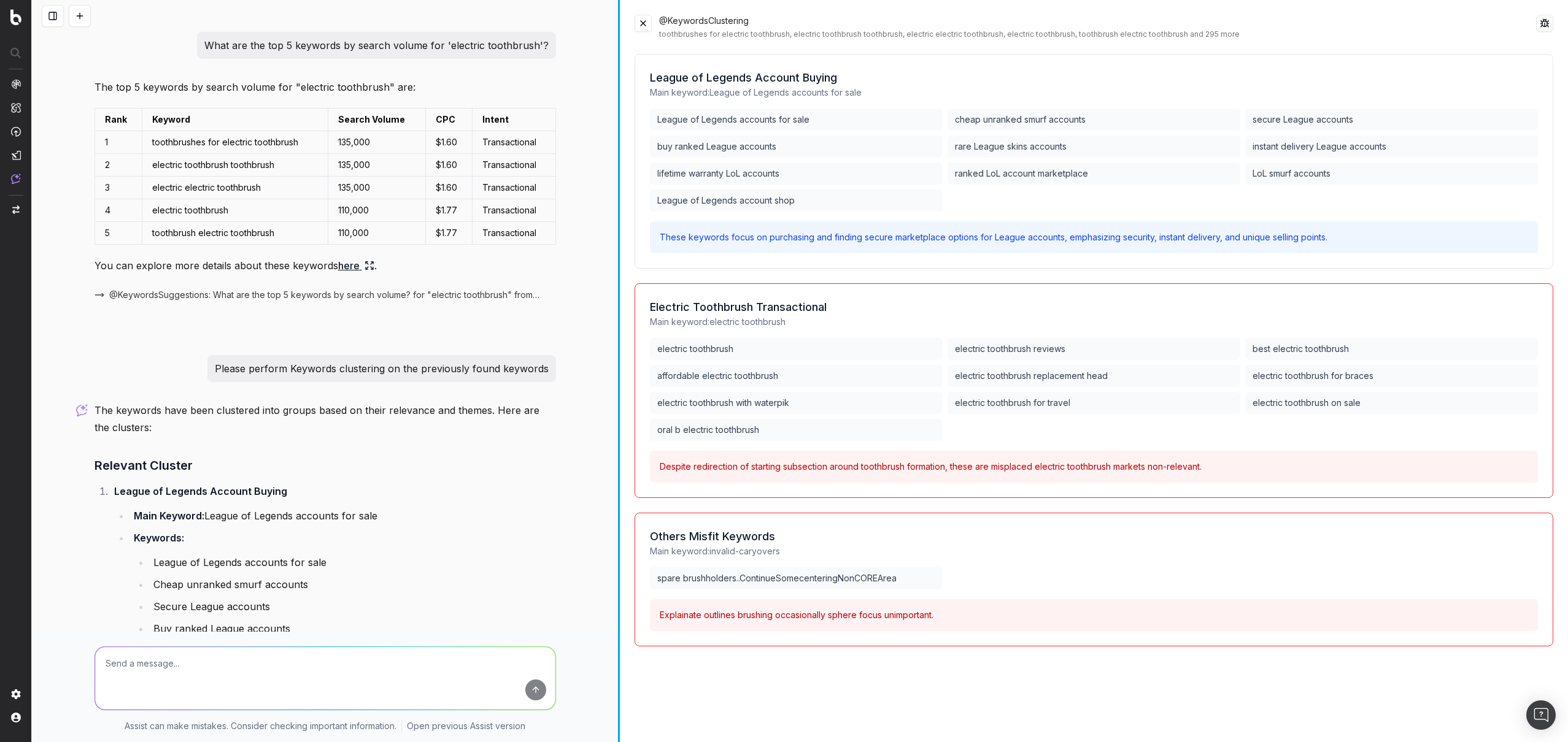
click at [619, 525] on div at bounding box center [619, 371] width 2 height 742
